Goal: Communication & Community: Share content

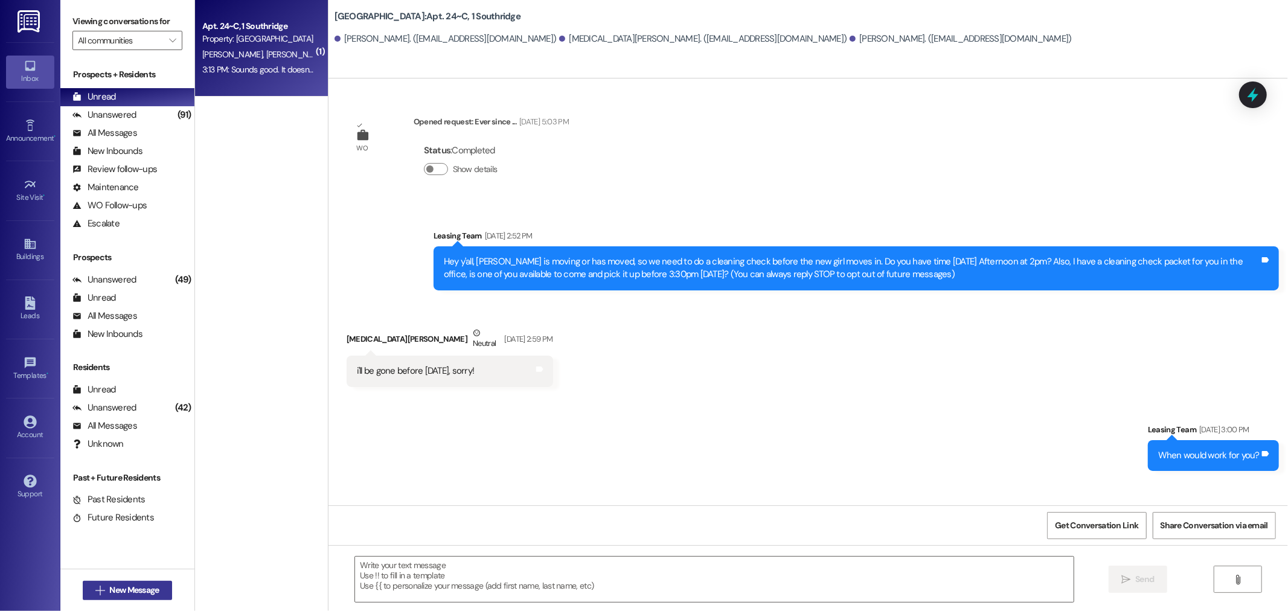
scroll to position [9221, 0]
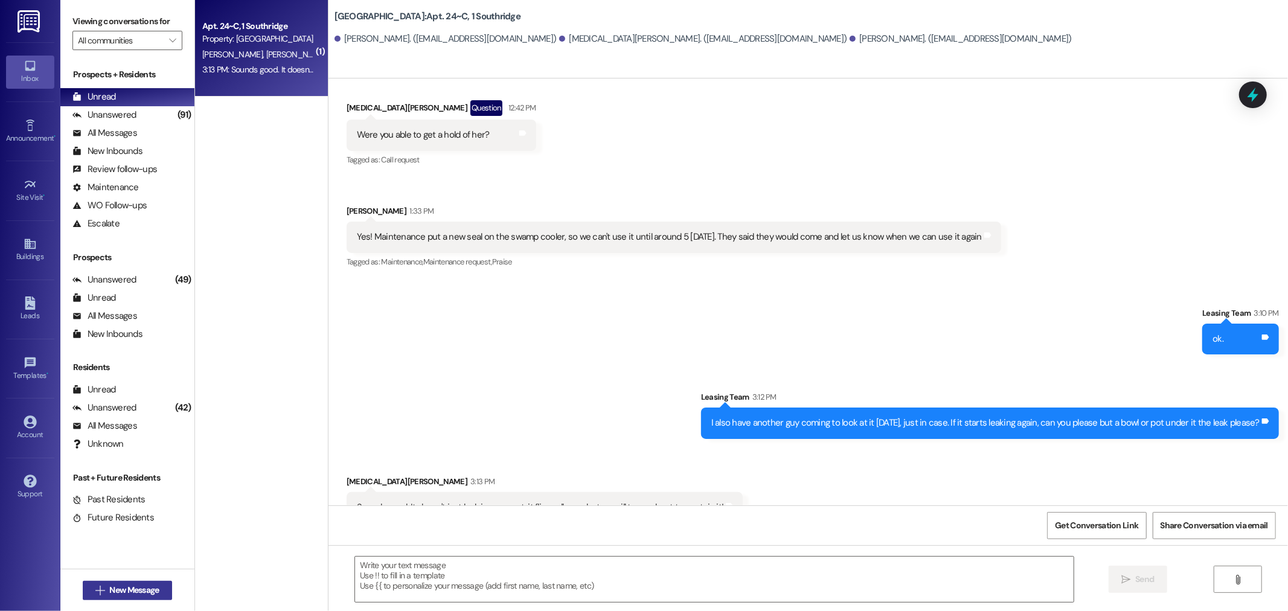
click at [115, 592] on span "New Message" at bounding box center [134, 590] width 50 height 13
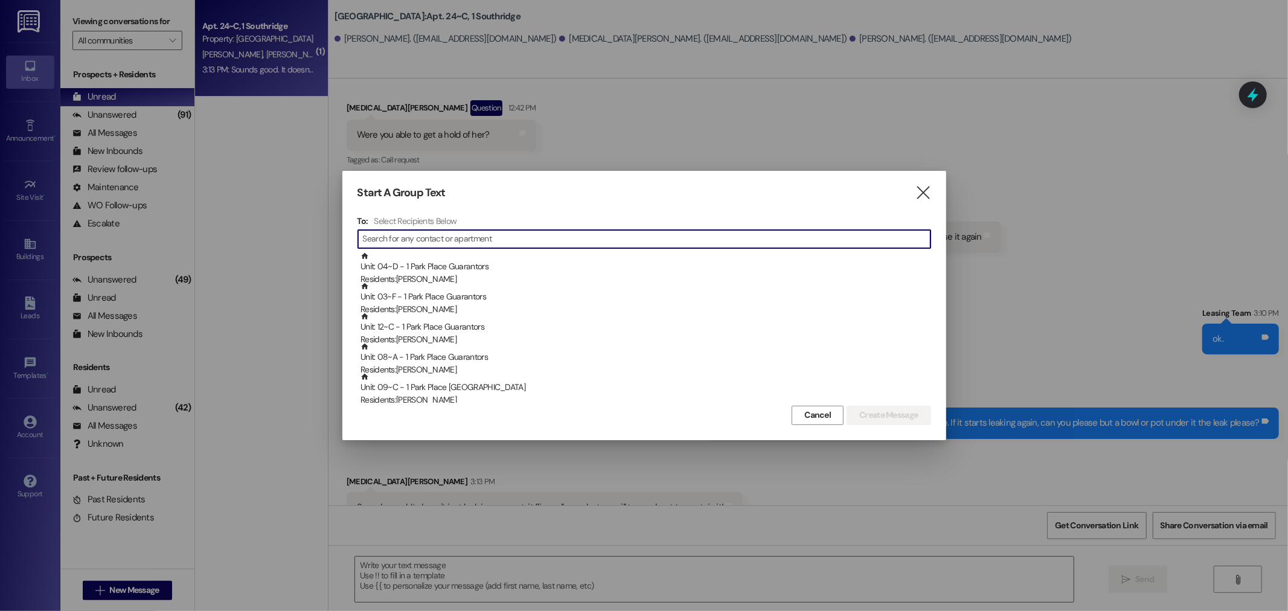
click at [387, 237] on input at bounding box center [647, 239] width 568 height 17
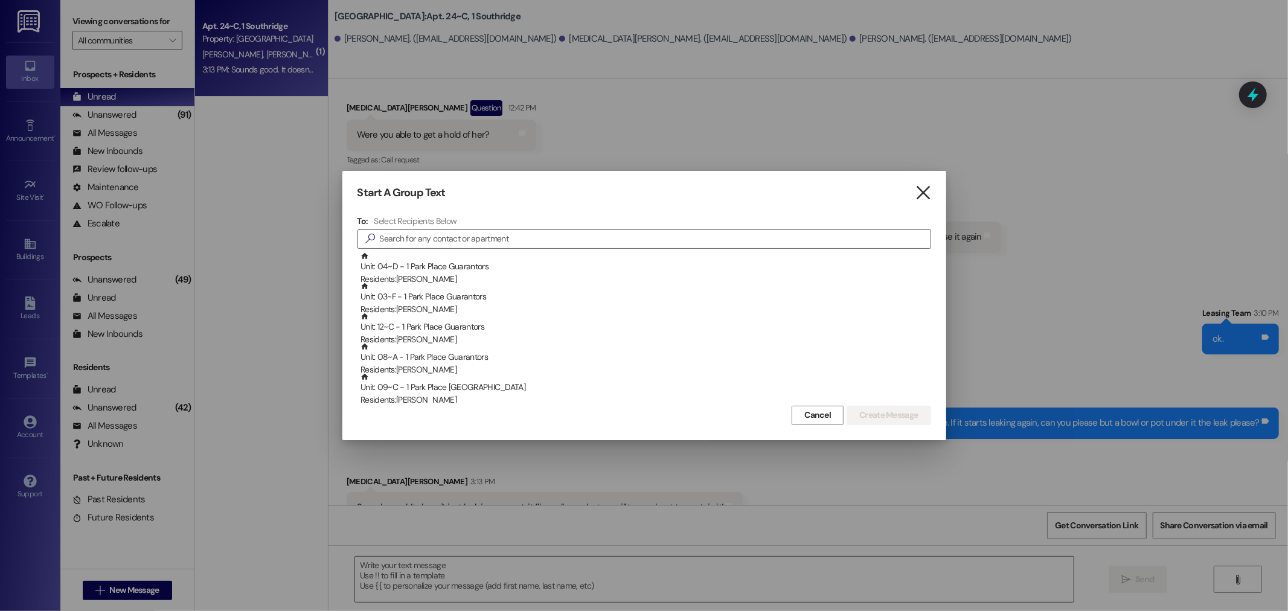
click at [921, 191] on icon "" at bounding box center [923, 193] width 16 height 13
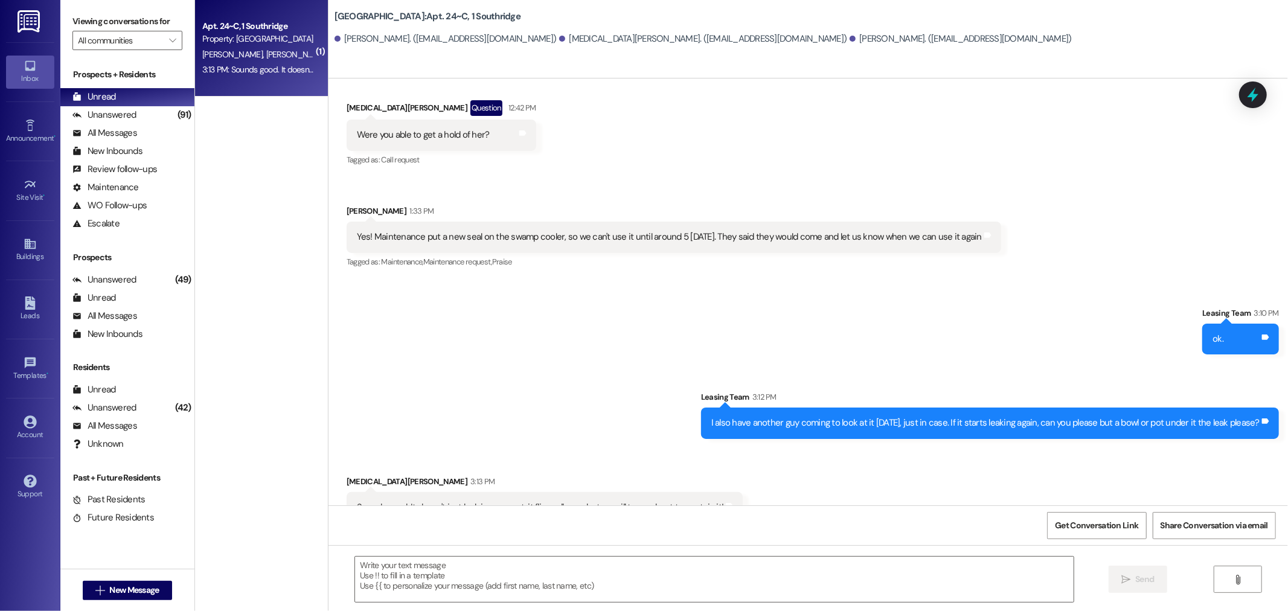
click at [29, 22] on img at bounding box center [30, 21] width 25 height 22
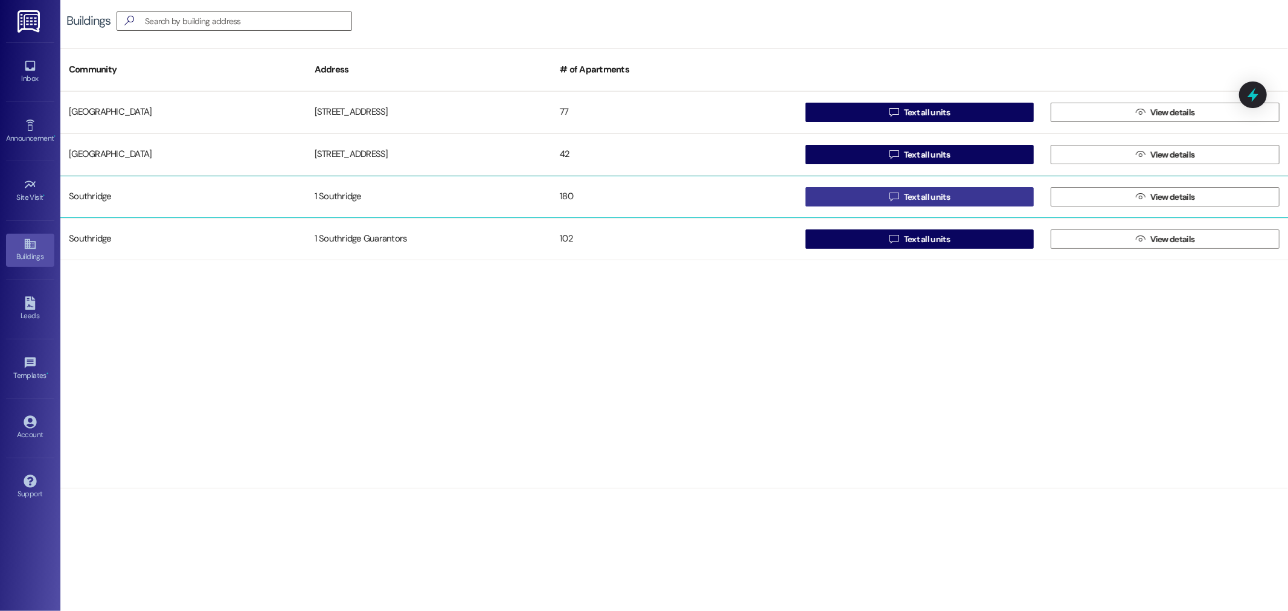
click at [952, 197] on button " Text all units" at bounding box center [920, 196] width 229 height 19
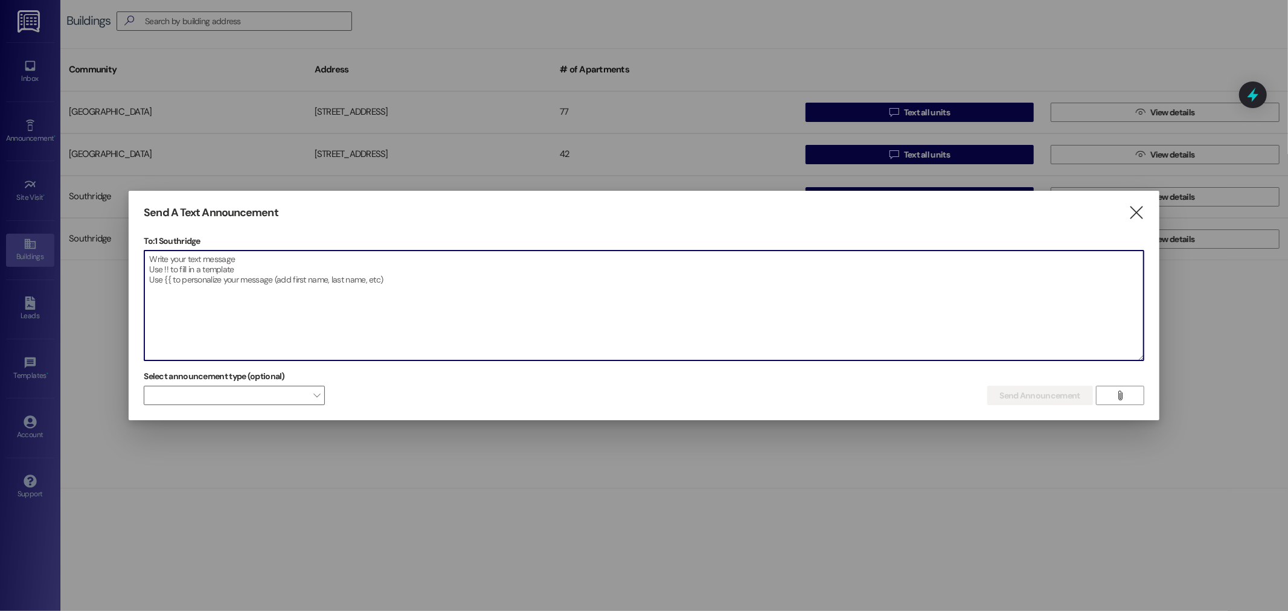
click at [164, 268] on textarea at bounding box center [643, 306] width 999 height 110
click at [158, 261] on textarea at bounding box center [643, 306] width 999 height 110
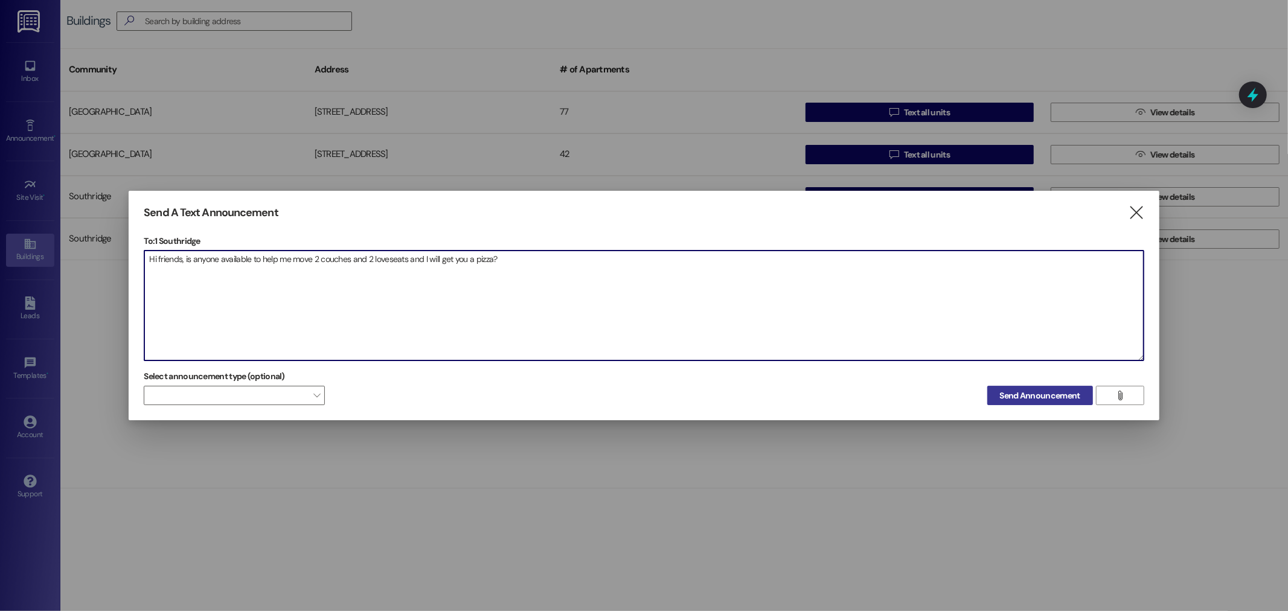
type textarea "Hi friends, is anyone available to help me move 2 couches and 2 loveseats and I…"
click at [1044, 394] on span "Send Announcement" at bounding box center [1040, 396] width 80 height 13
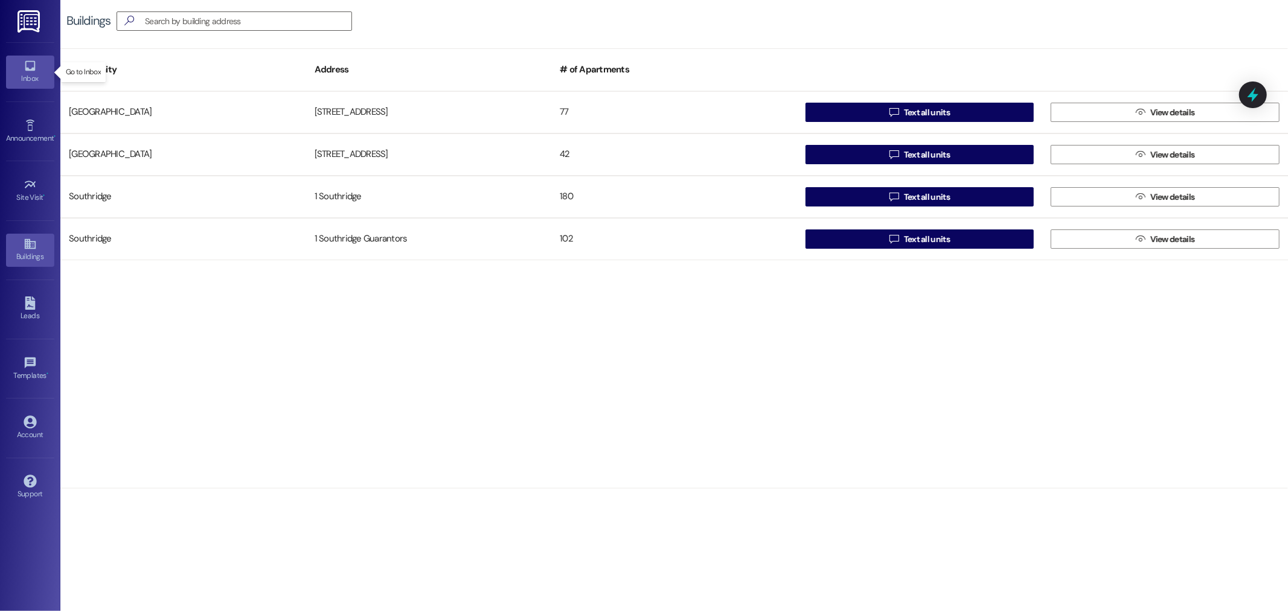
click at [33, 67] on icon at bounding box center [30, 65] width 13 height 13
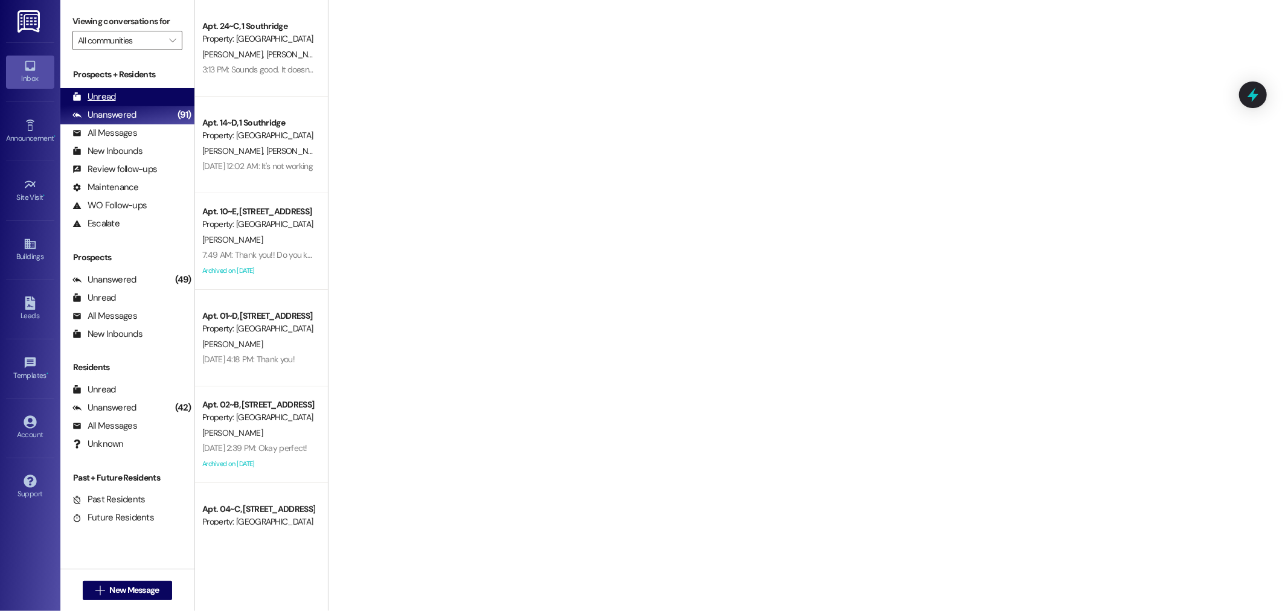
click at [97, 100] on div "Unread" at bounding box center [93, 97] width 43 height 13
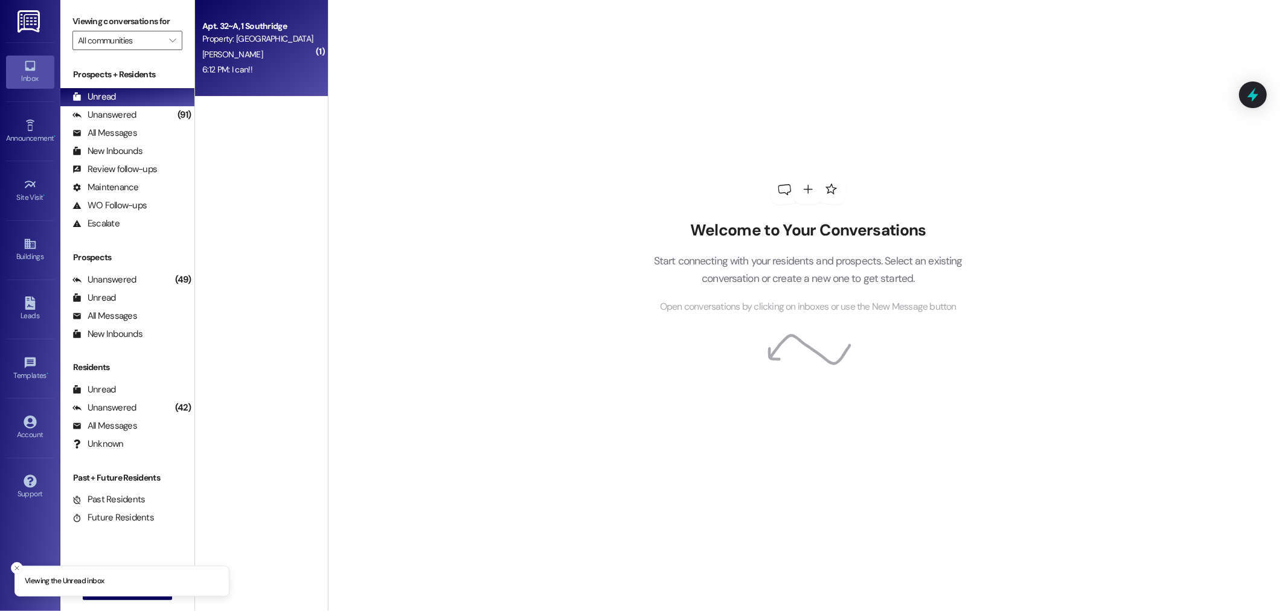
click at [261, 50] on div "[PERSON_NAME]" at bounding box center [258, 54] width 114 height 15
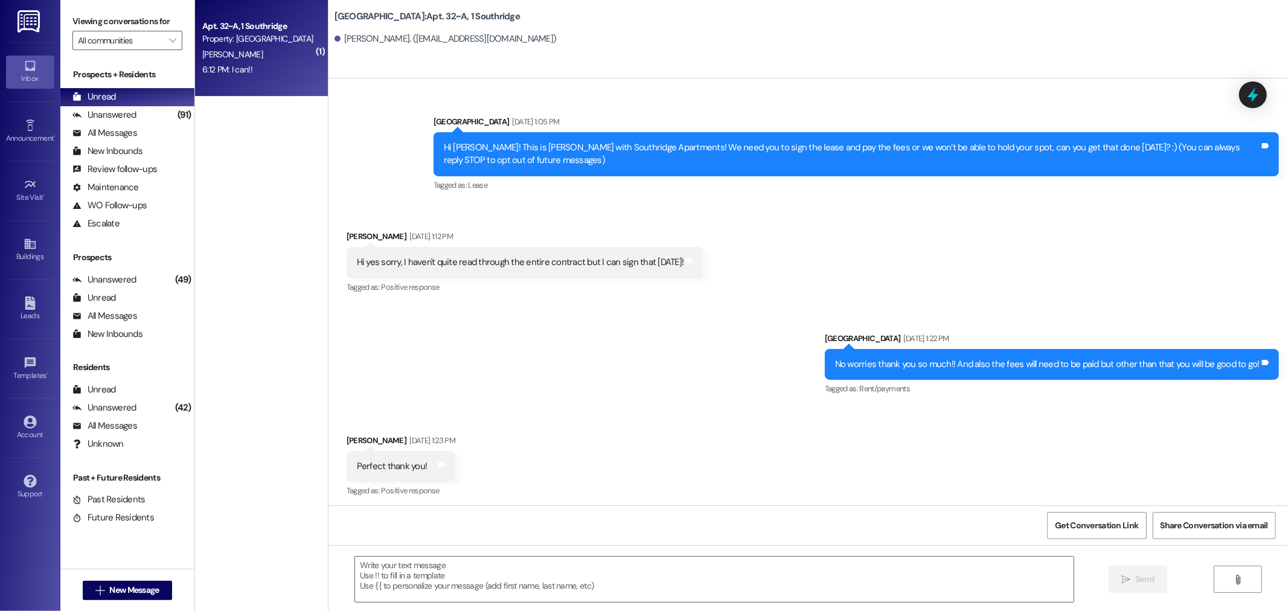
scroll to position [23448, 0]
